Goal: Task Accomplishment & Management: Use online tool/utility

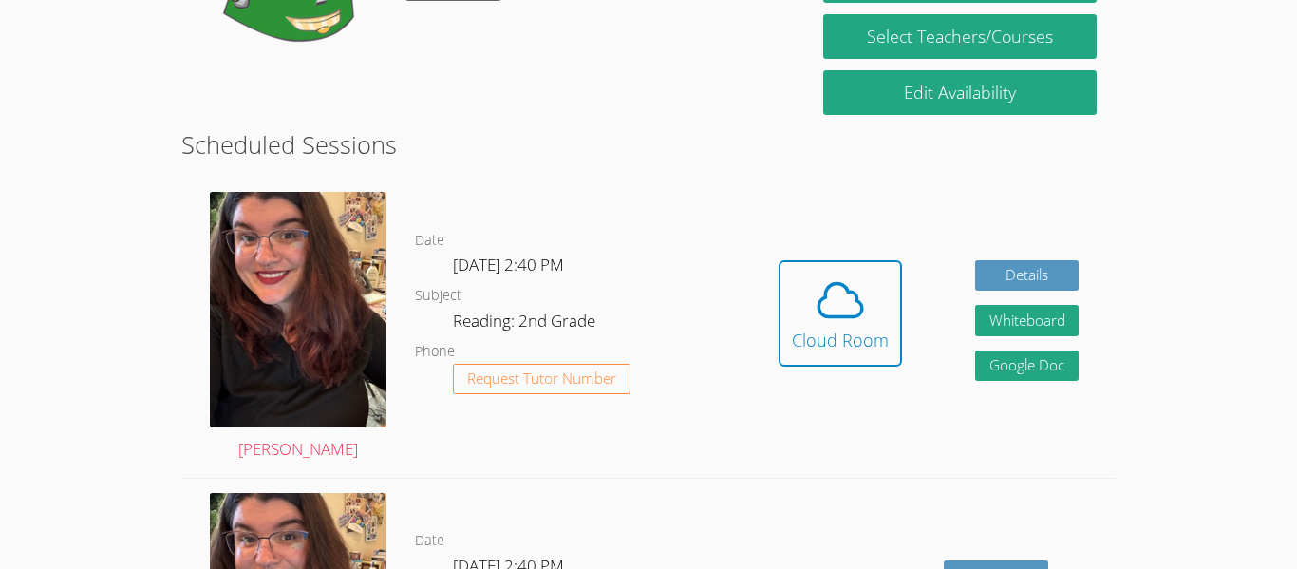
scroll to position [414, 0]
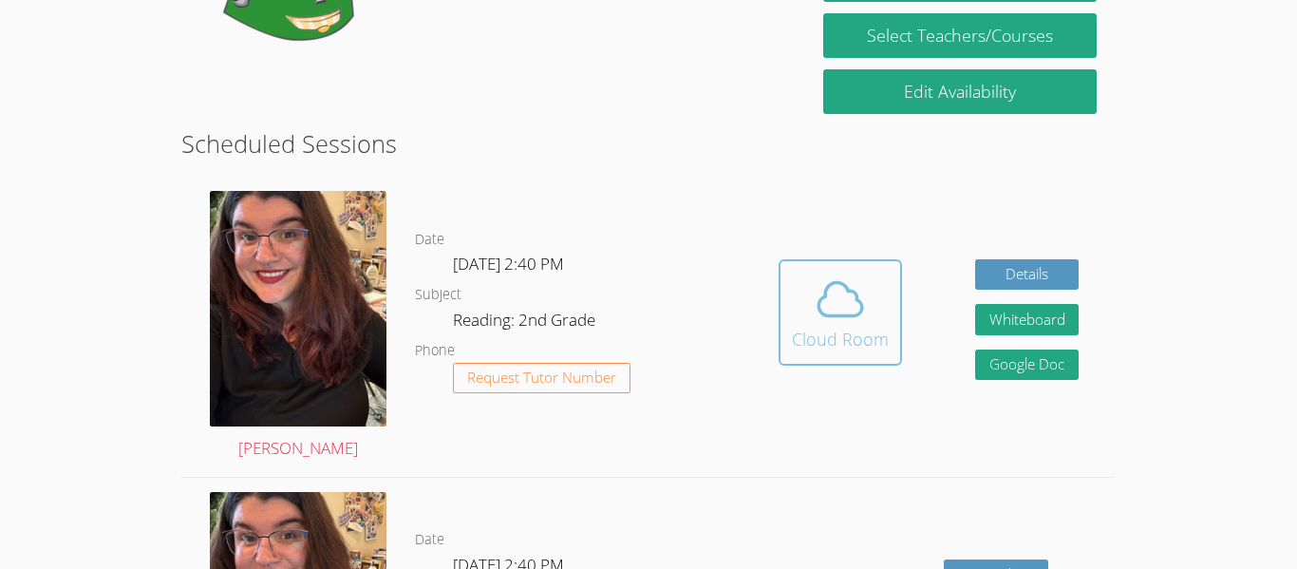
click at [874, 331] on div "Cloud Room" at bounding box center [840, 339] width 97 height 27
click at [870, 327] on div "Cloud Room" at bounding box center [840, 339] width 97 height 27
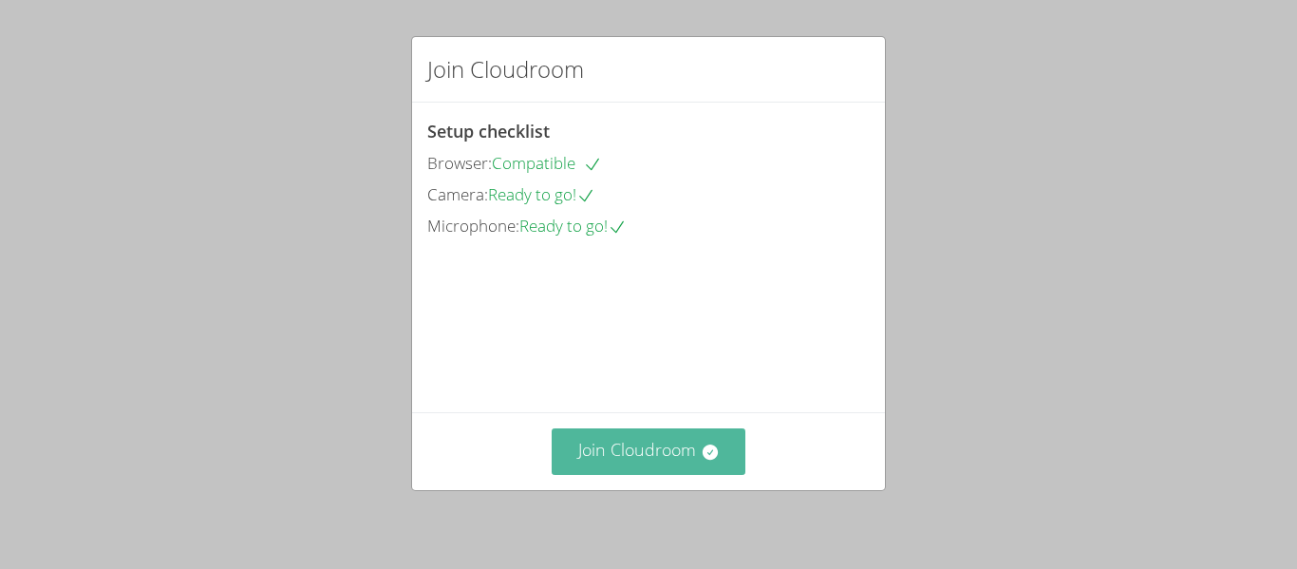
click at [699, 456] on button "Join Cloudroom" at bounding box center [649, 451] width 195 height 47
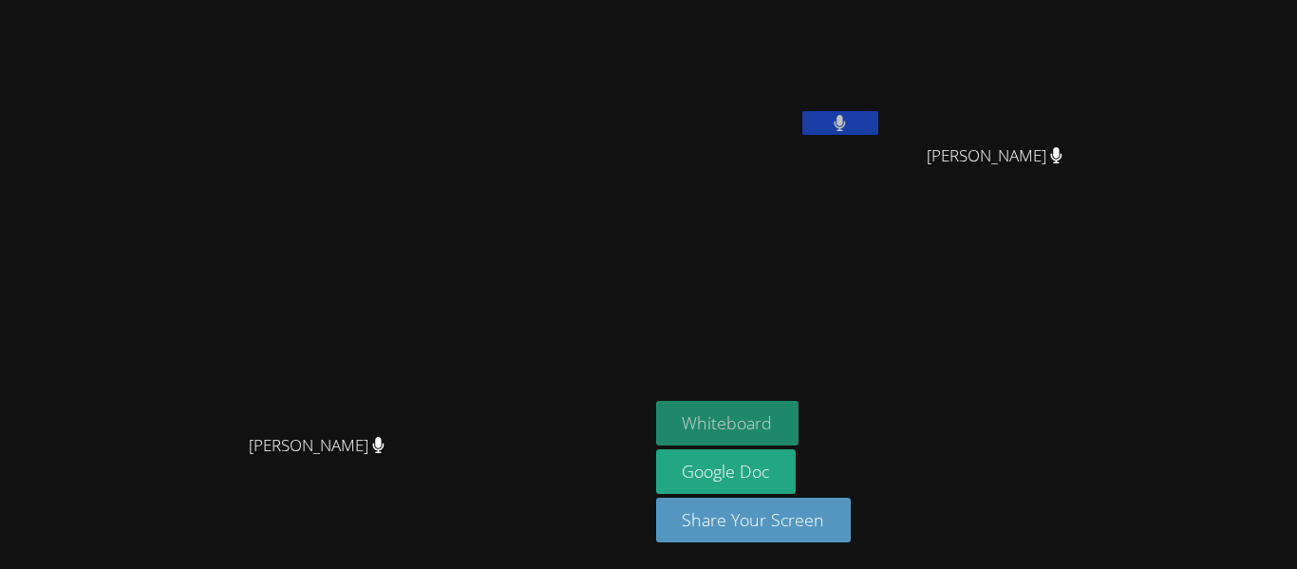
click at [800, 428] on button "Whiteboard" at bounding box center [727, 423] width 143 height 45
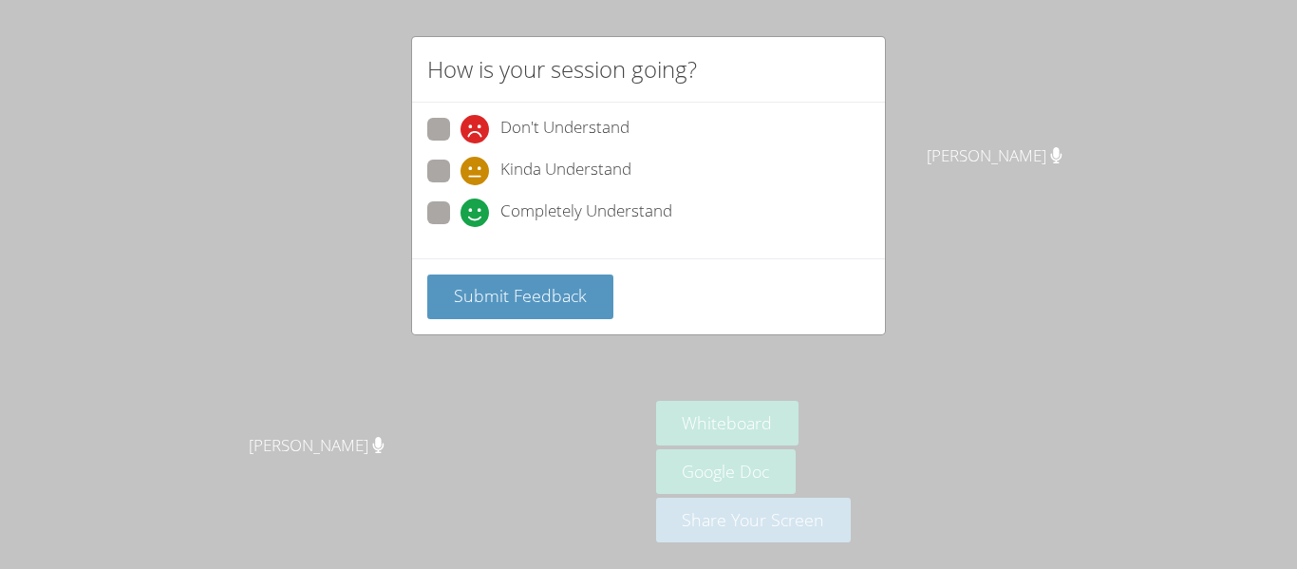
click at [643, 214] on span "Completely Understand" at bounding box center [587, 213] width 172 height 28
click at [477, 214] on input "Completely Understand" at bounding box center [469, 209] width 16 height 16
radio input "true"
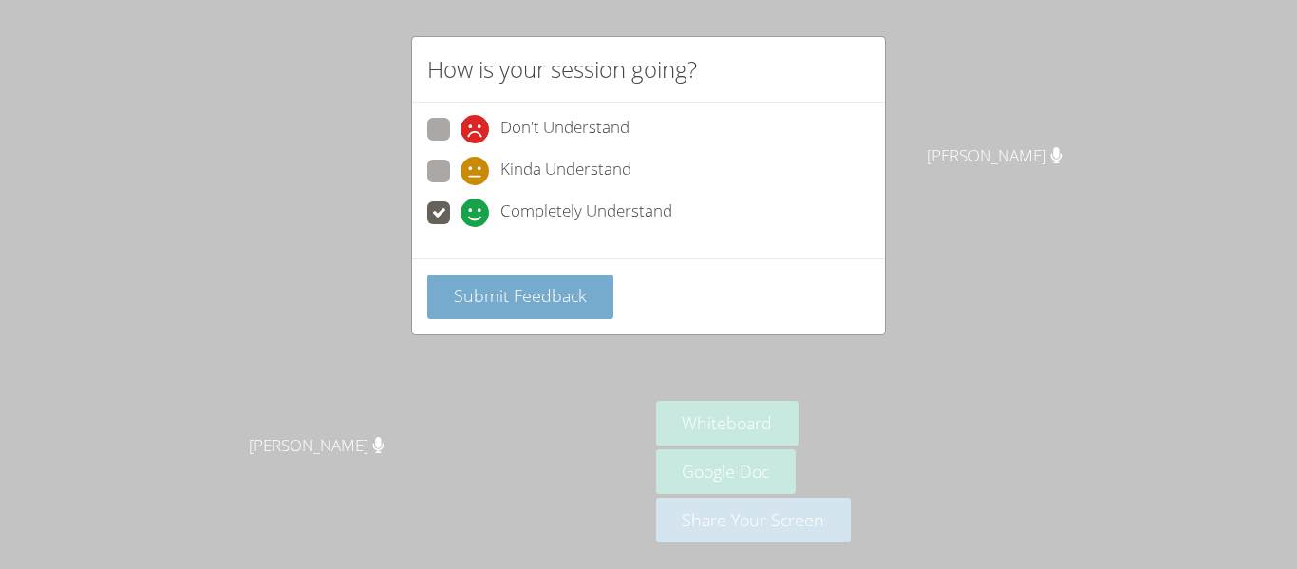
click at [580, 297] on span "Submit Feedback" at bounding box center [520, 295] width 133 height 23
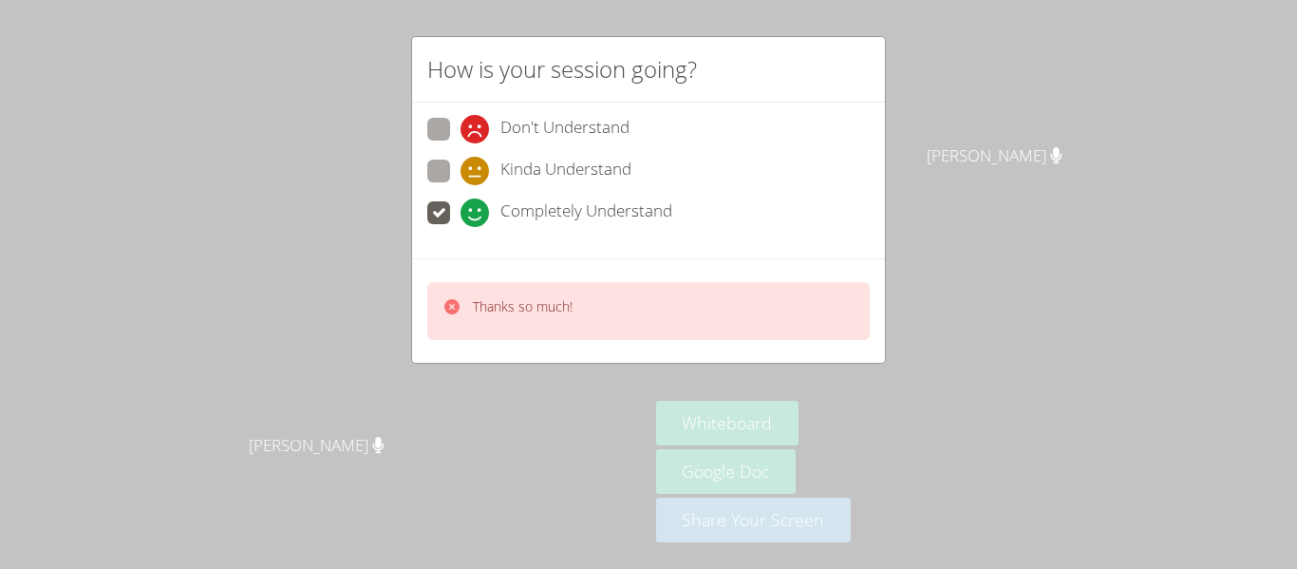
click at [628, 322] on div "Thanks so much!" at bounding box center [648, 311] width 443 height 58
click at [943, 416] on div "How is your session going? Don't Understand Kinda Understand Completely Underst…" at bounding box center [648, 284] width 1297 height 569
click at [963, 249] on div "How is your session going? Don't Understand Kinda Understand Completely Underst…" at bounding box center [648, 284] width 1297 height 569
click at [975, 233] on div "How is your session going? Don't Understand Kinda Understand Completely Underst…" at bounding box center [648, 284] width 1297 height 569
